Goal: Task Accomplishment & Management: Use online tool/utility

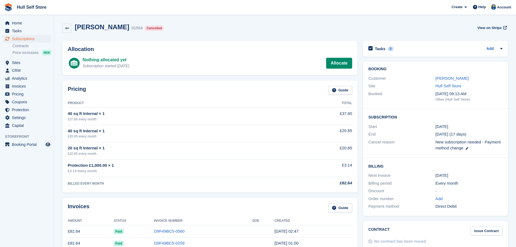
scroll to position [41, 0]
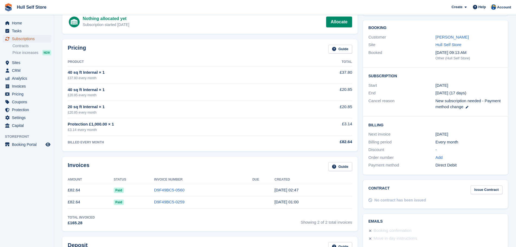
drag, startPoint x: 0, startPoint y: 0, endPoint x: 37, endPoint y: 39, distance: 53.4
click at [37, 39] on span "Subscriptions" at bounding box center [28, 39] width 32 height 8
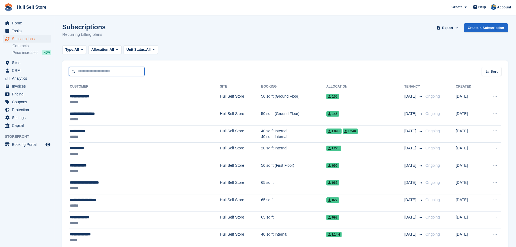
click at [129, 71] on input "text" at bounding box center [107, 71] width 76 height 9
type input "*******"
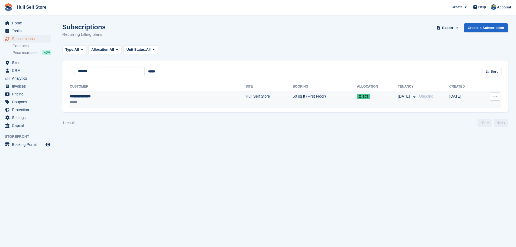
click at [136, 105] on td "**********" at bounding box center [157, 99] width 177 height 17
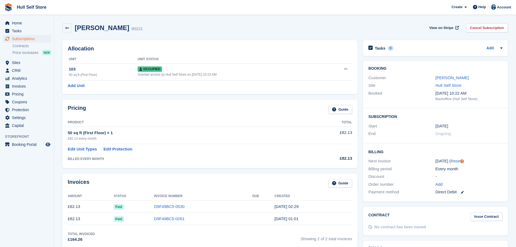
click at [10, 8] on img at bounding box center [8, 7] width 8 height 8
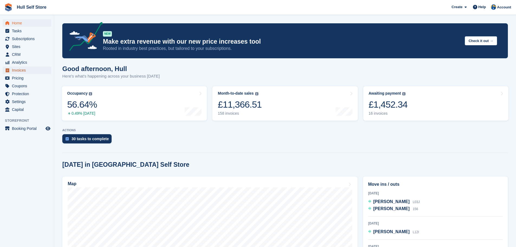
click at [22, 72] on span "Invoices" at bounding box center [28, 70] width 32 height 8
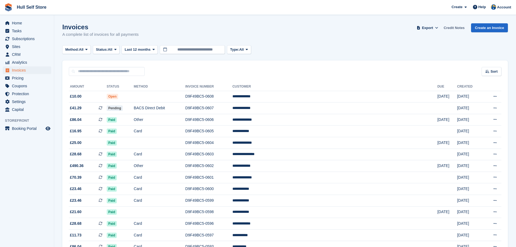
click at [458, 25] on link "Credit Notes" at bounding box center [453, 27] width 25 height 9
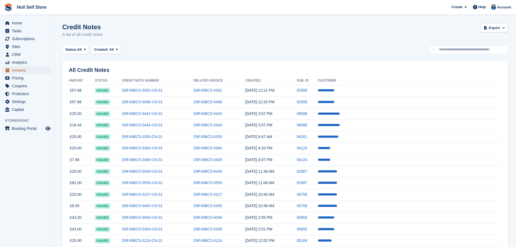
click at [13, 72] on span "Invoices" at bounding box center [28, 70] width 32 height 8
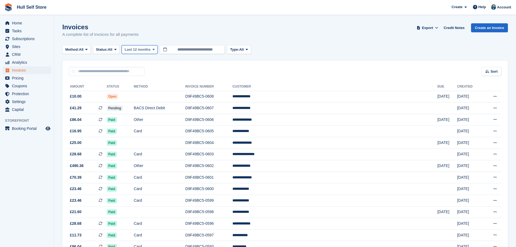
click at [144, 48] on span "Last 12 months" at bounding box center [138, 49] width 26 height 5
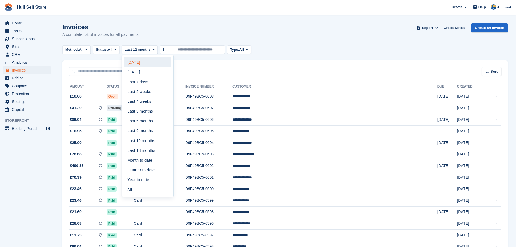
click at [138, 66] on link "[DATE]" at bounding box center [147, 62] width 47 height 10
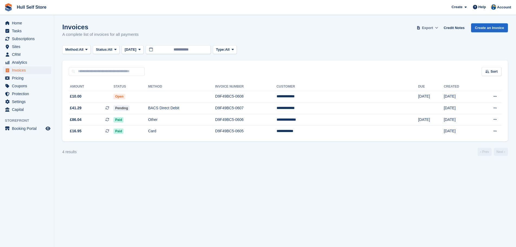
click at [432, 27] on span "Export" at bounding box center [427, 27] width 11 height 5
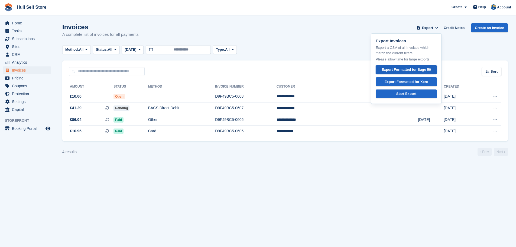
click at [396, 68] on div "Export Formatted for Sage 50" at bounding box center [405, 69] width 49 height 5
